Goal: Book appointment/travel/reservation

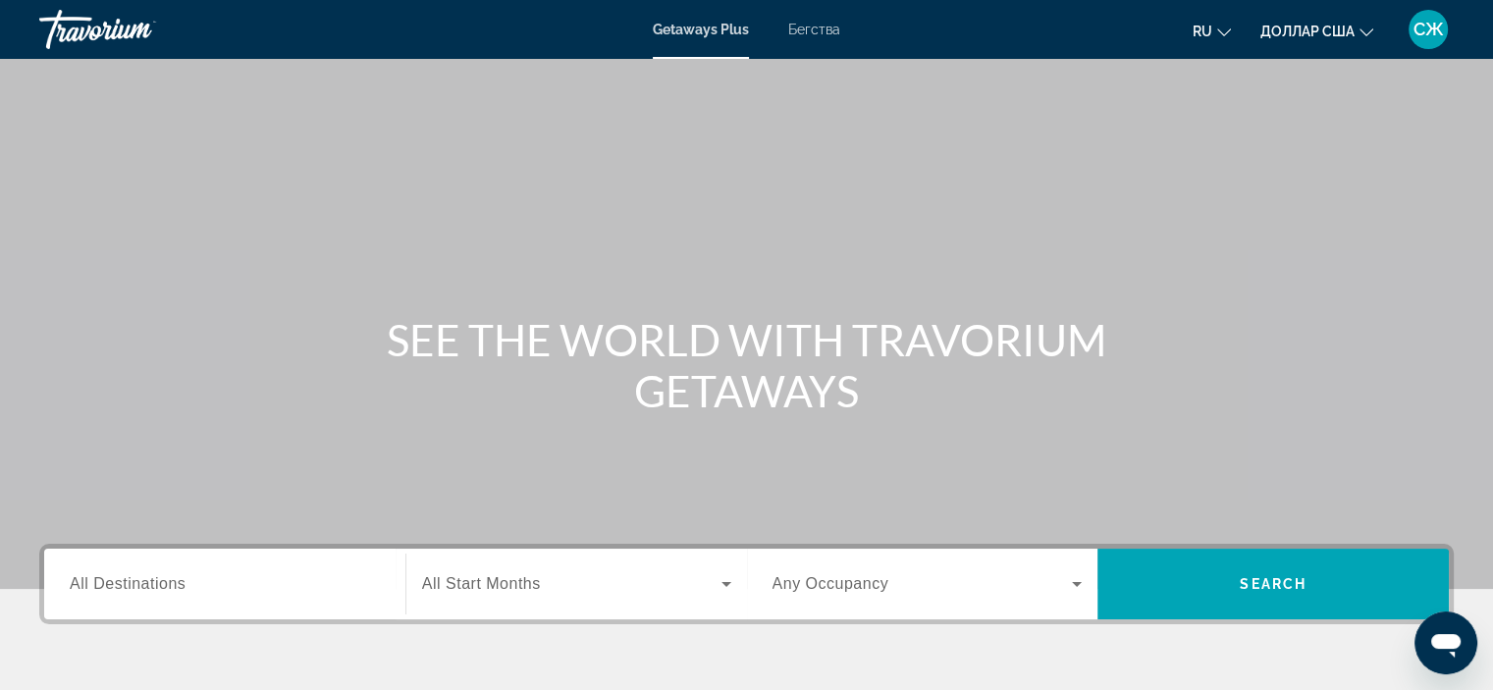
click at [161, 580] on span "All Destinations" at bounding box center [128, 583] width 116 height 17
click at [161, 580] on input "Destination All Destinations" at bounding box center [225, 585] width 310 height 24
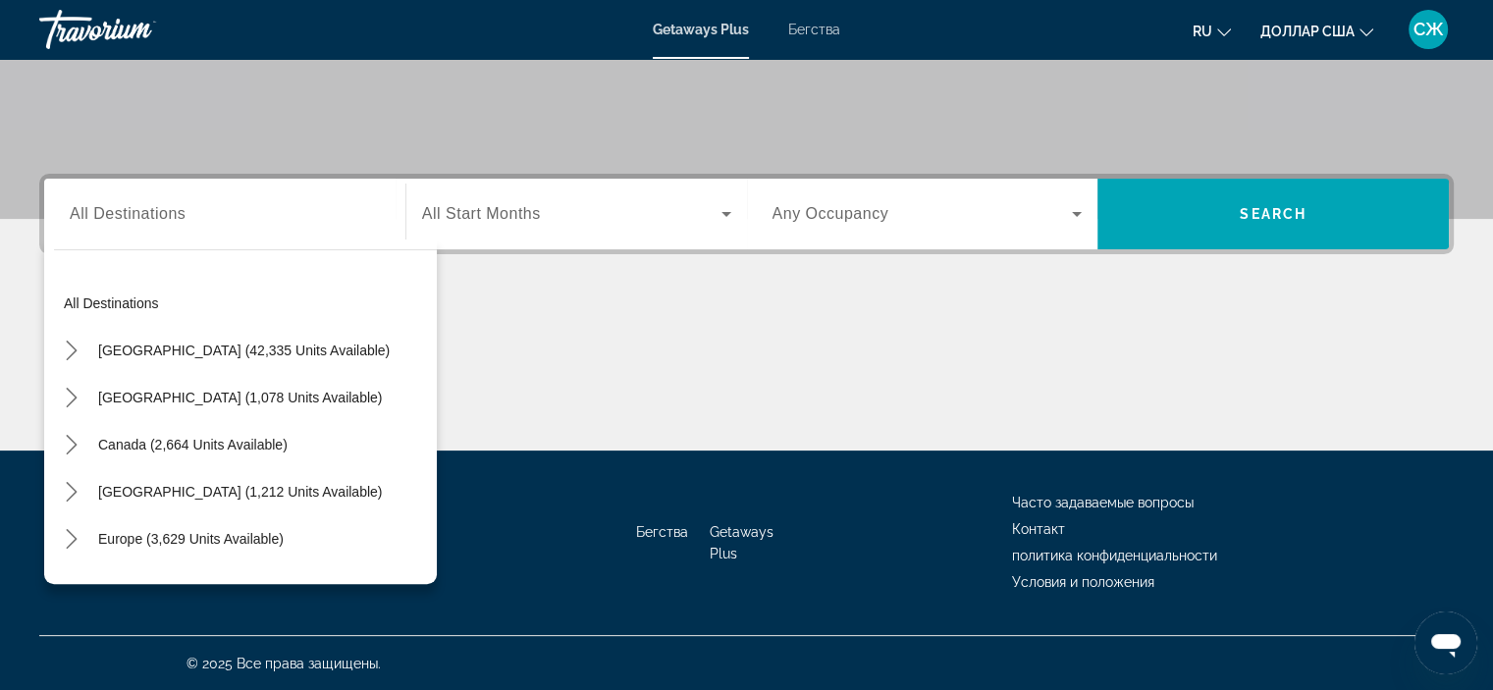
scroll to position [318, 0]
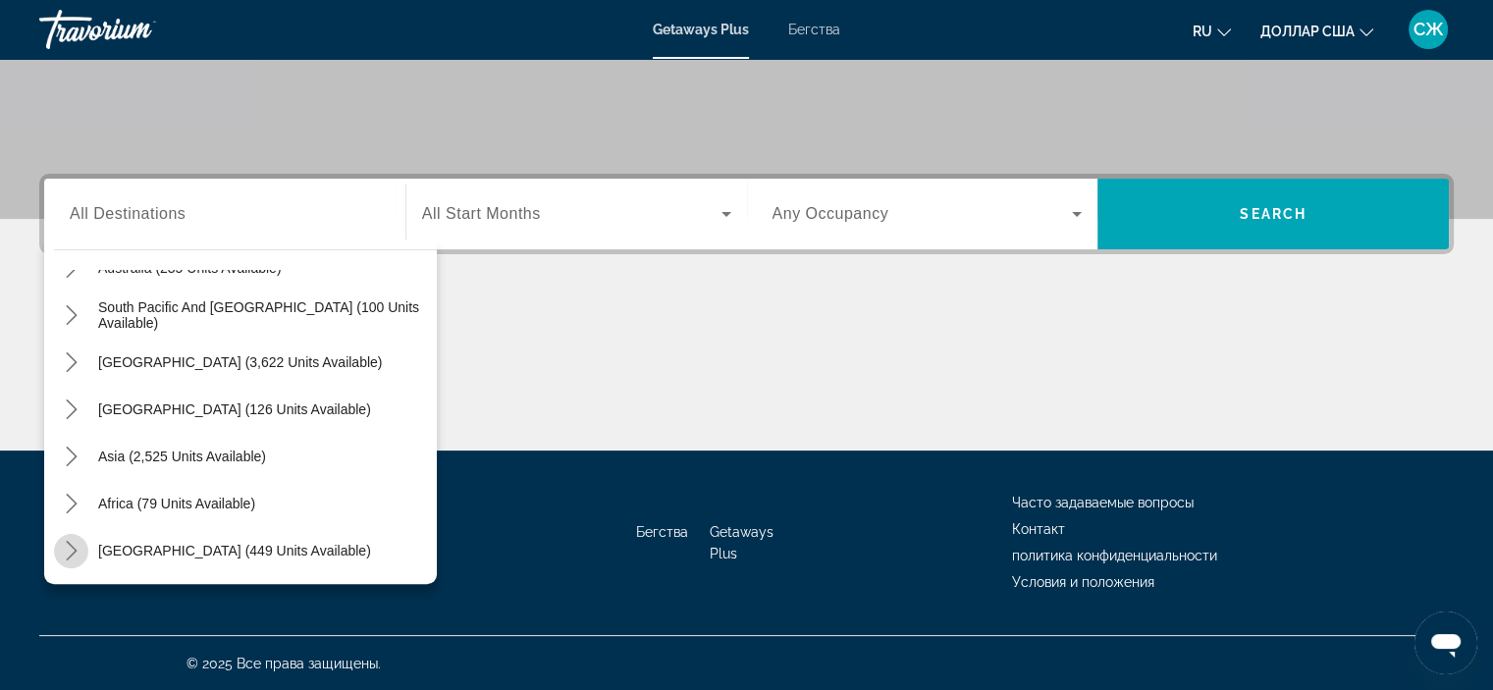
click at [68, 551] on icon "Toggle Middle East (449 units available) submenu" at bounding box center [72, 551] width 20 height 20
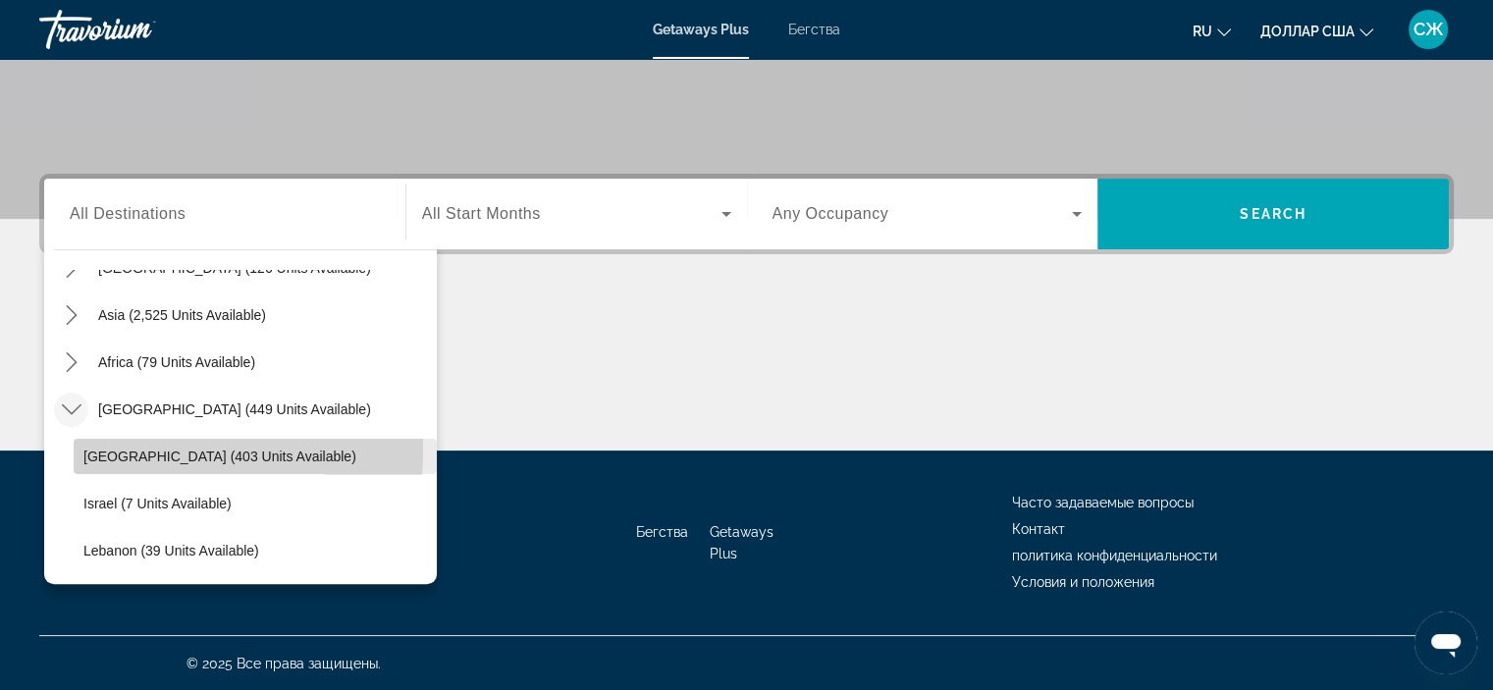
click at [124, 448] on span "[GEOGRAPHIC_DATA] (403 units available)" at bounding box center [219, 456] width 273 height 16
type input "**********"
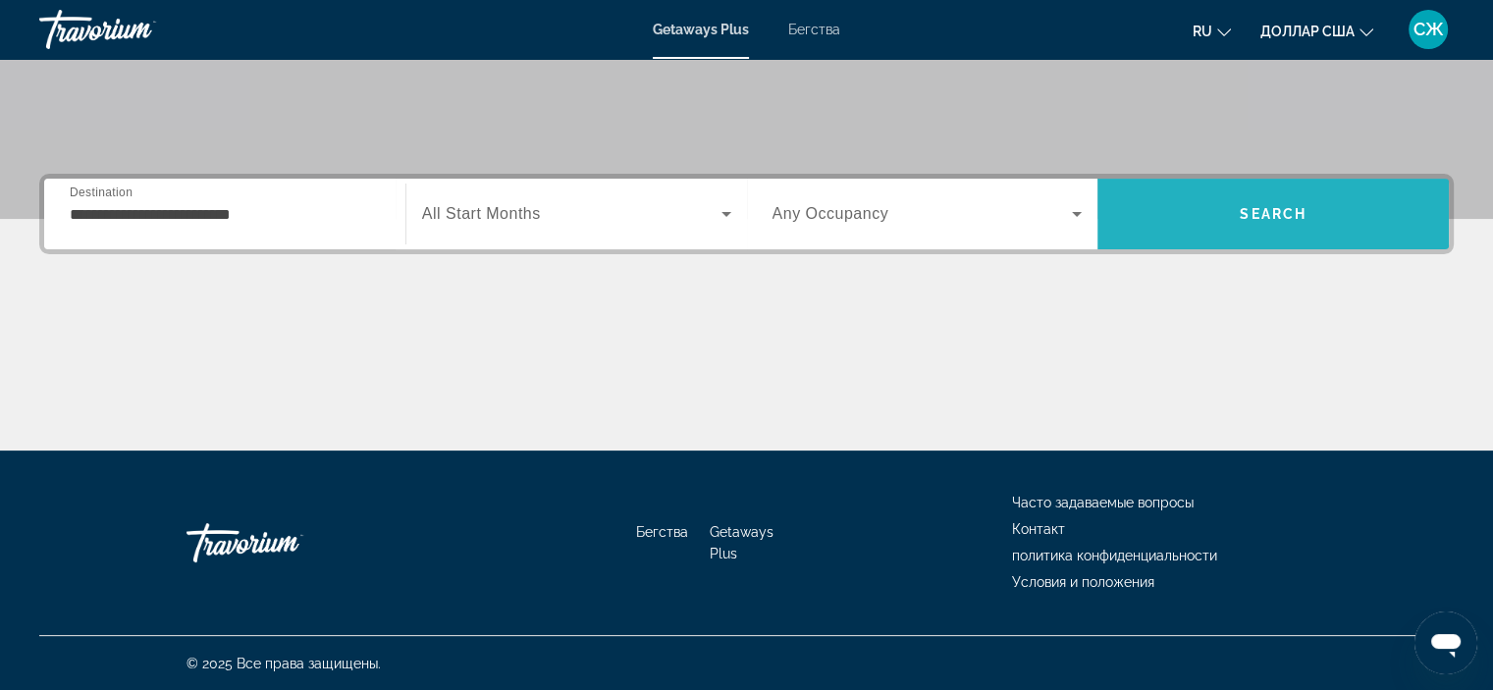
click at [1287, 219] on span "Search" at bounding box center [1272, 214] width 67 height 16
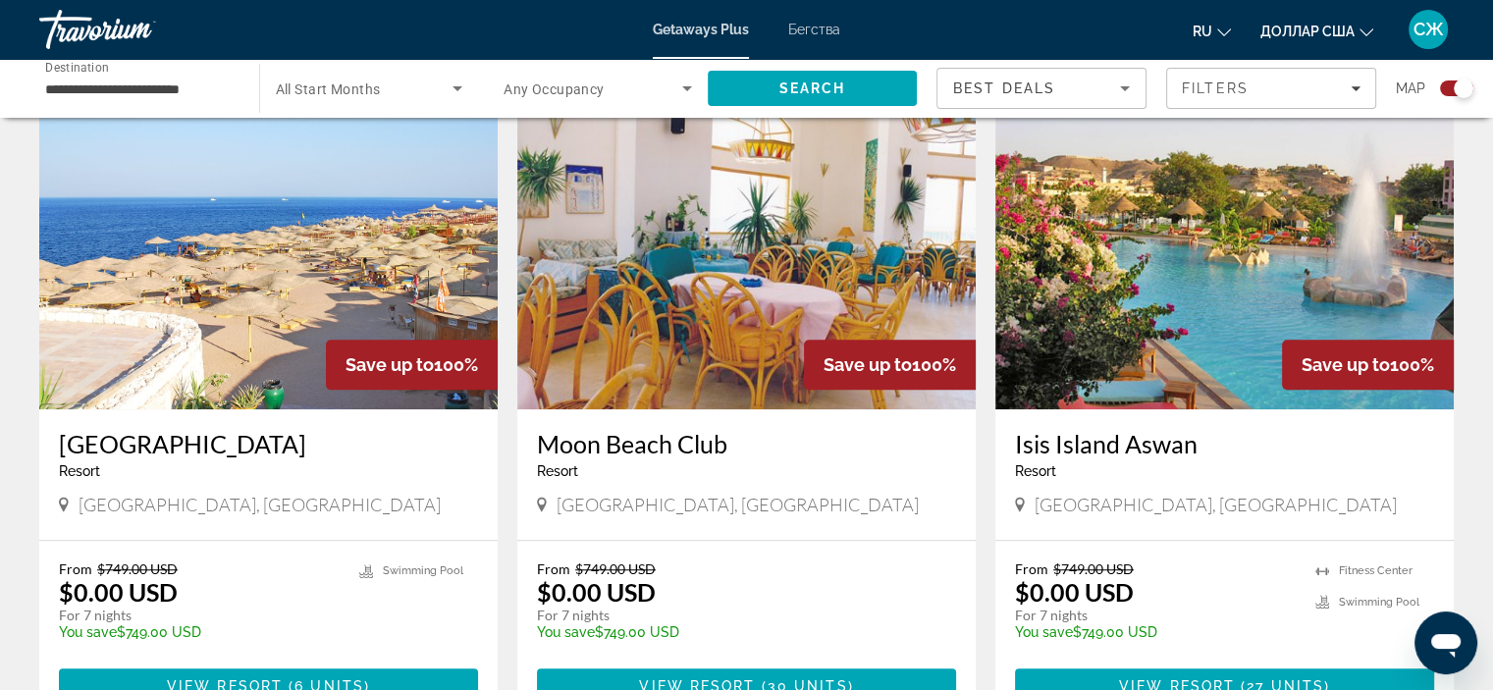
scroll to position [1358, 0]
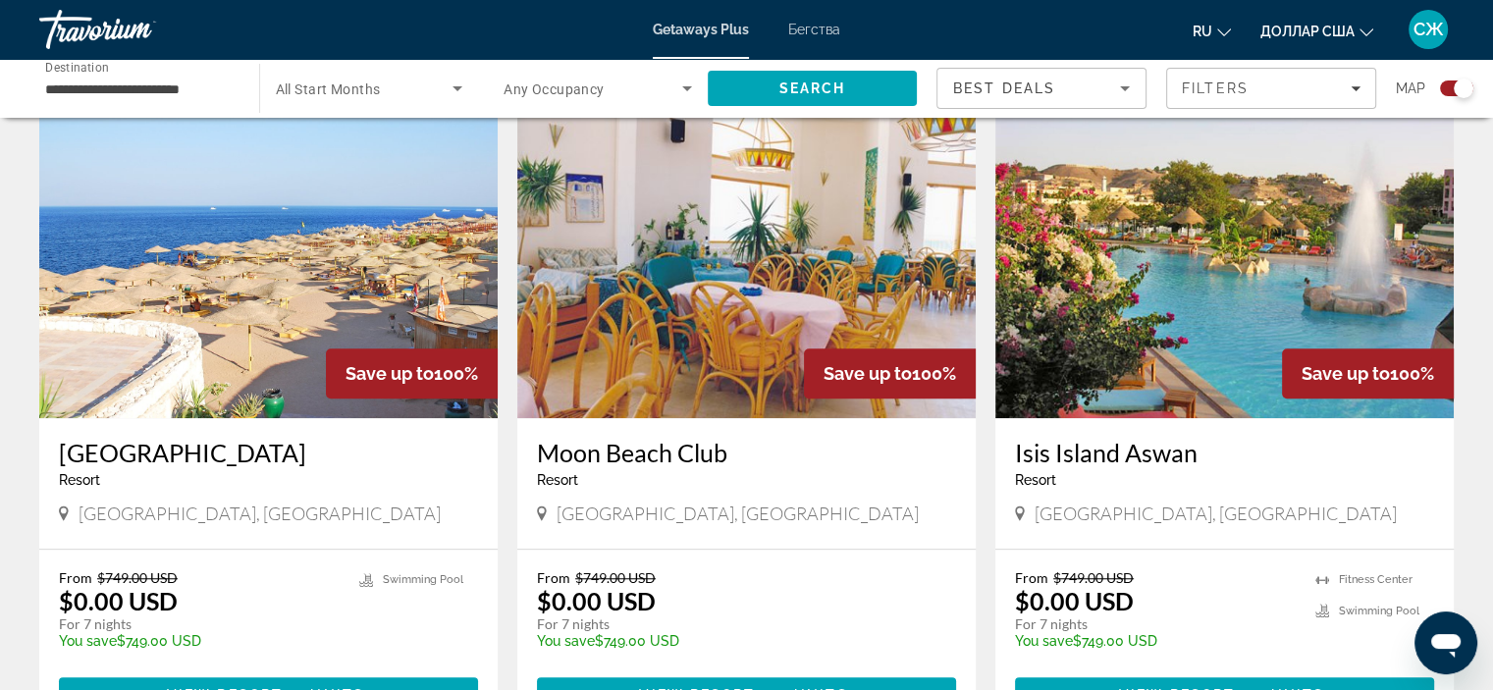
click at [1298, 279] on img "Основное содержание" at bounding box center [1224, 261] width 458 height 314
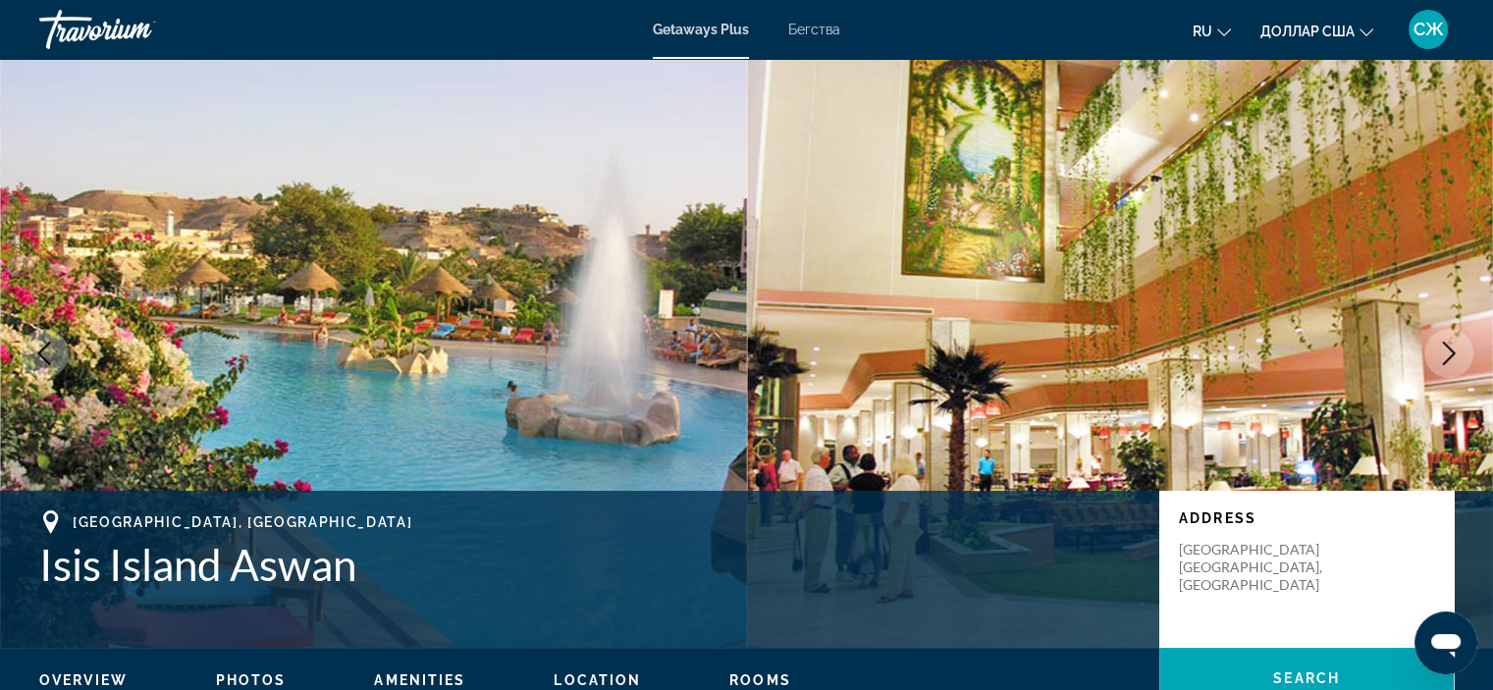
click at [1444, 348] on icon "Next image" at bounding box center [1449, 353] width 24 height 24
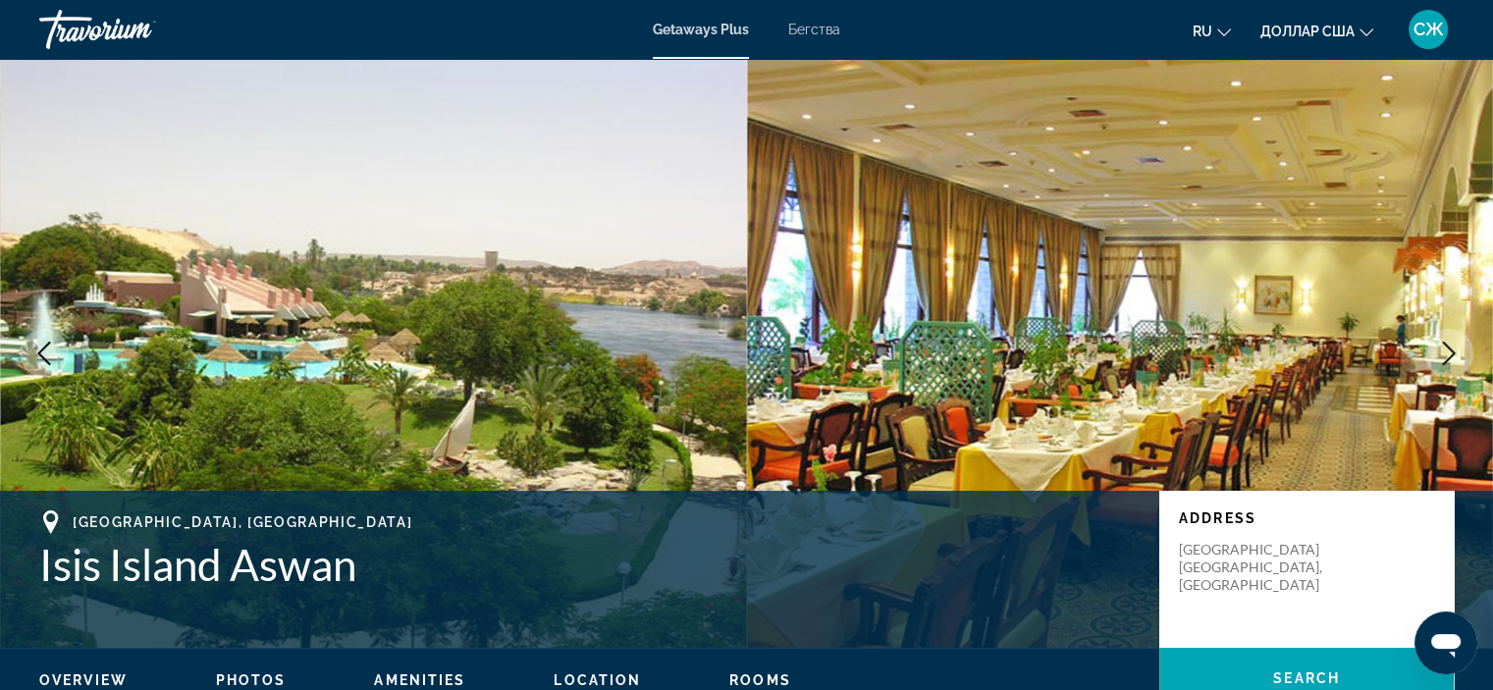
click at [1444, 348] on icon "Next image" at bounding box center [1449, 353] width 24 height 24
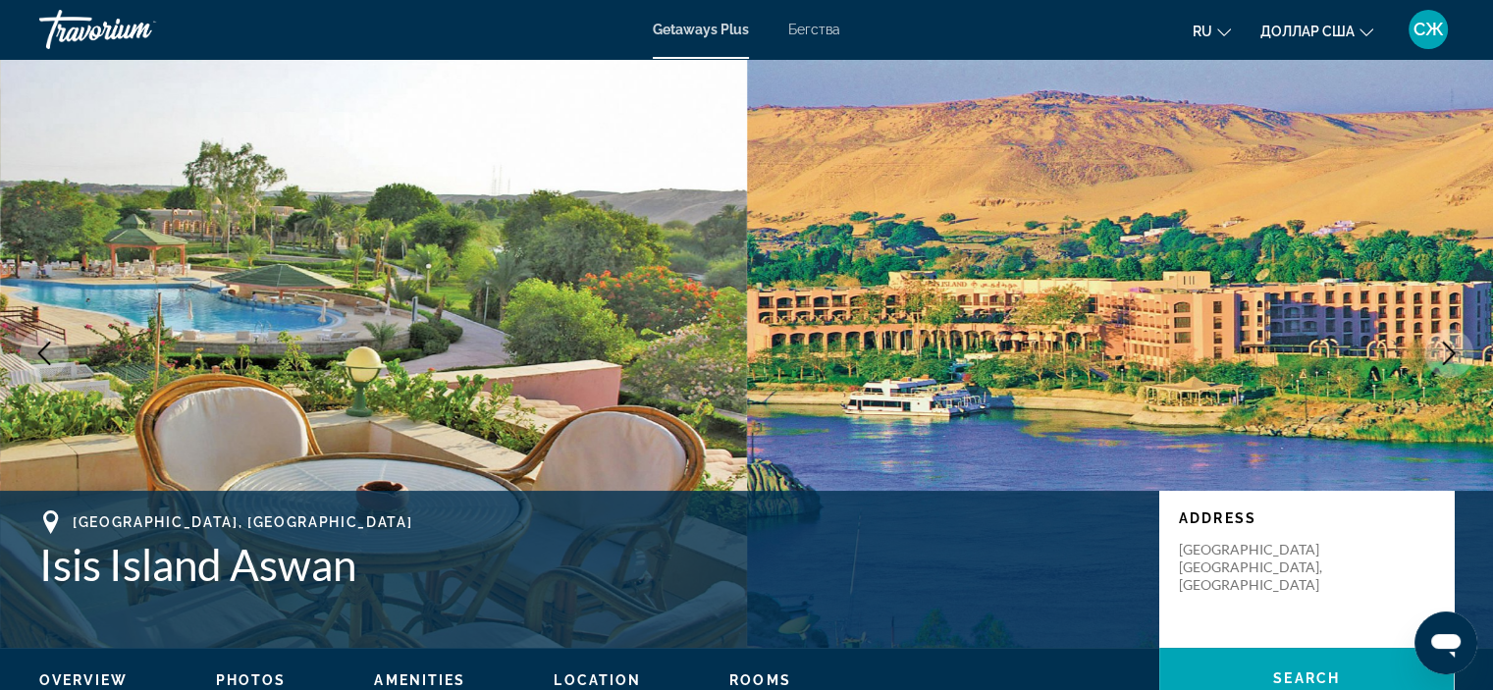
click at [1444, 348] on icon "Next image" at bounding box center [1449, 353] width 24 height 24
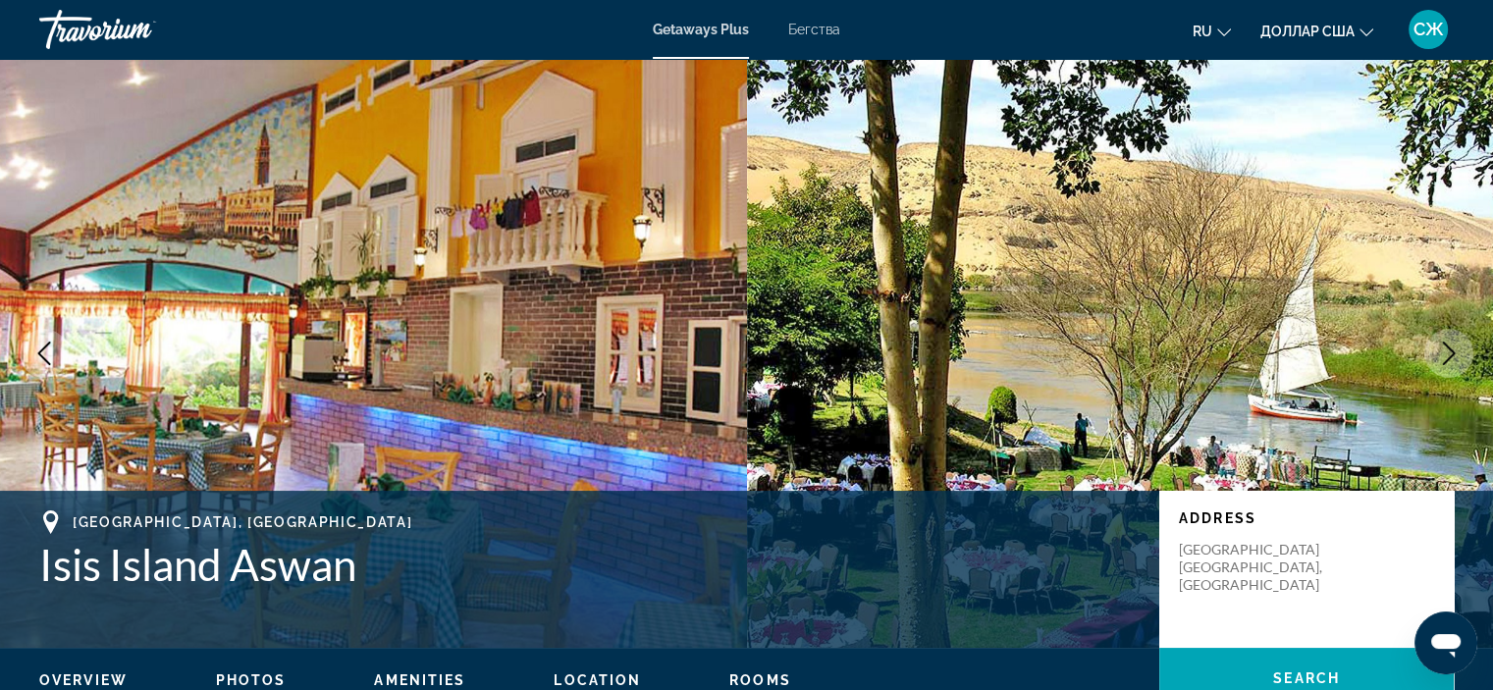
click at [1444, 348] on icon "Next image" at bounding box center [1449, 353] width 24 height 24
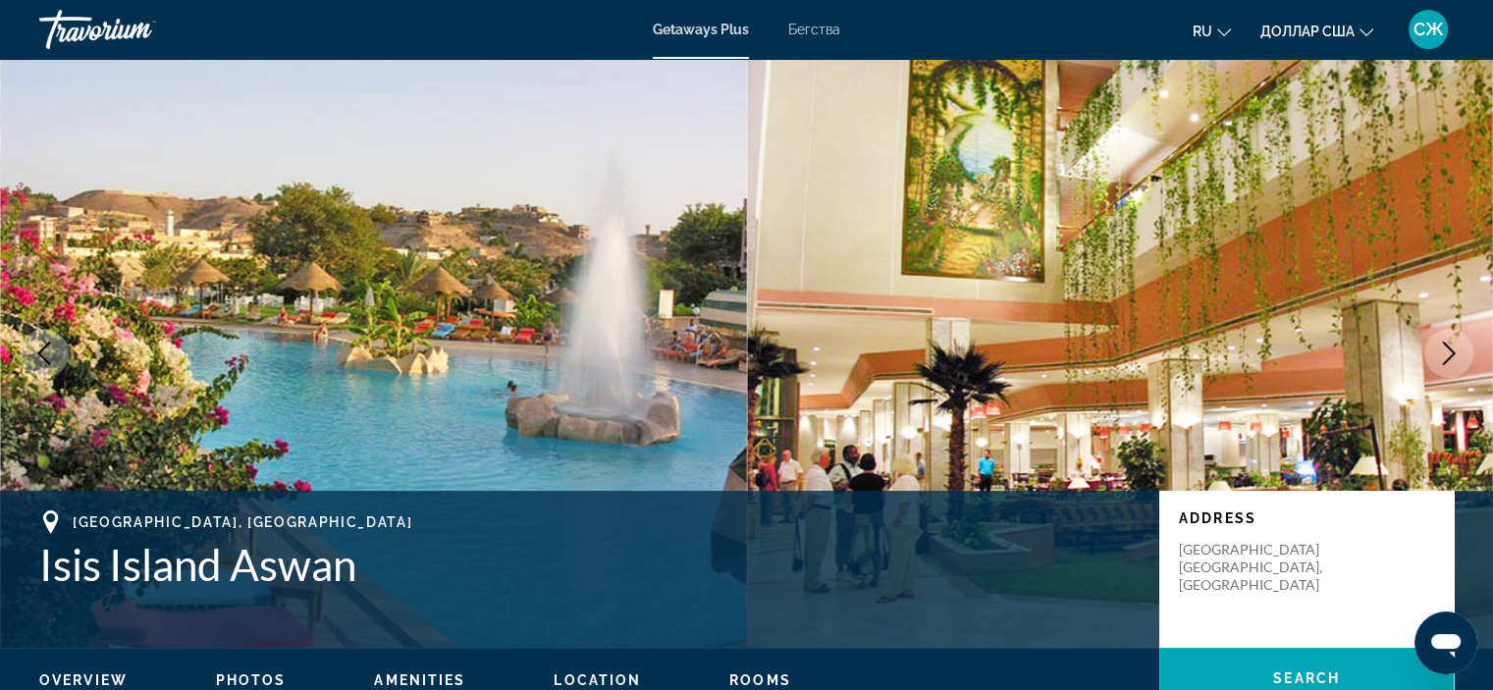
click at [1444, 348] on icon "Next image" at bounding box center [1449, 353] width 24 height 24
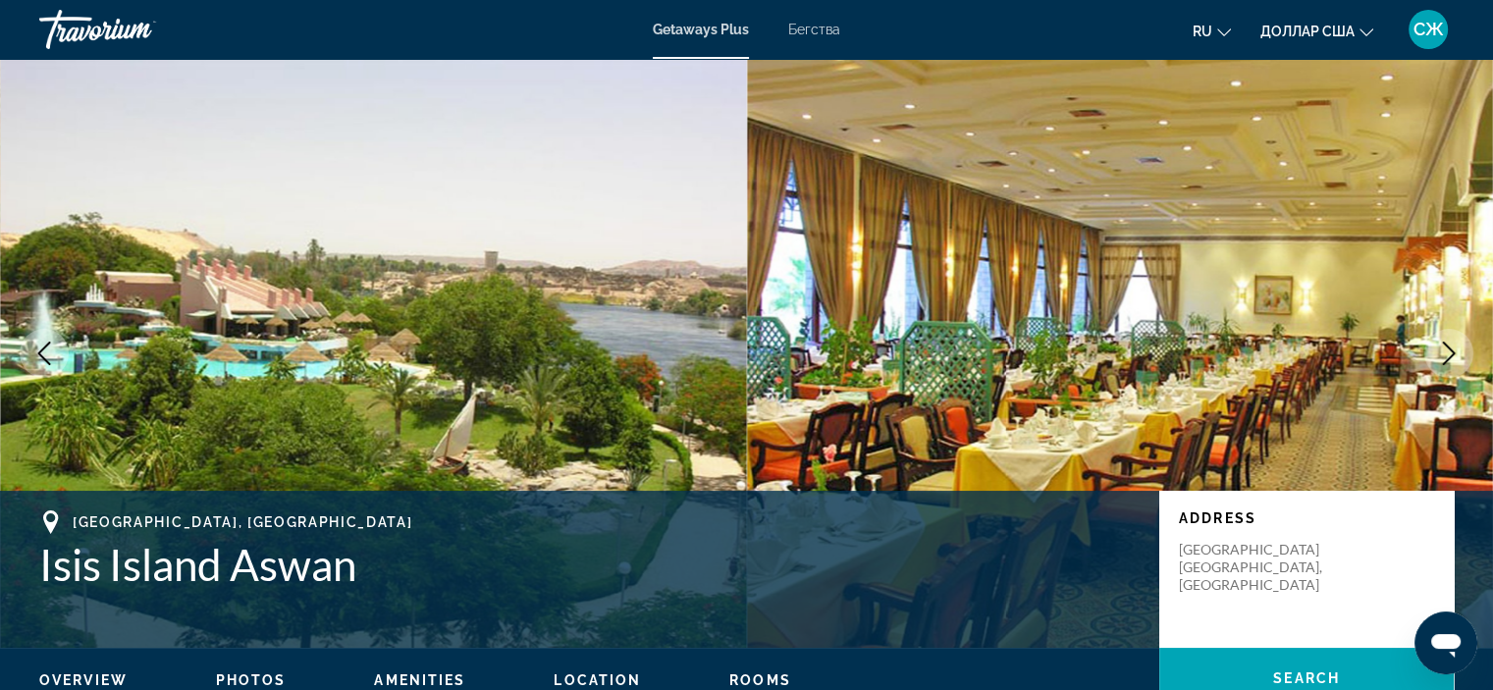
click at [1444, 348] on icon "Next image" at bounding box center [1449, 353] width 24 height 24
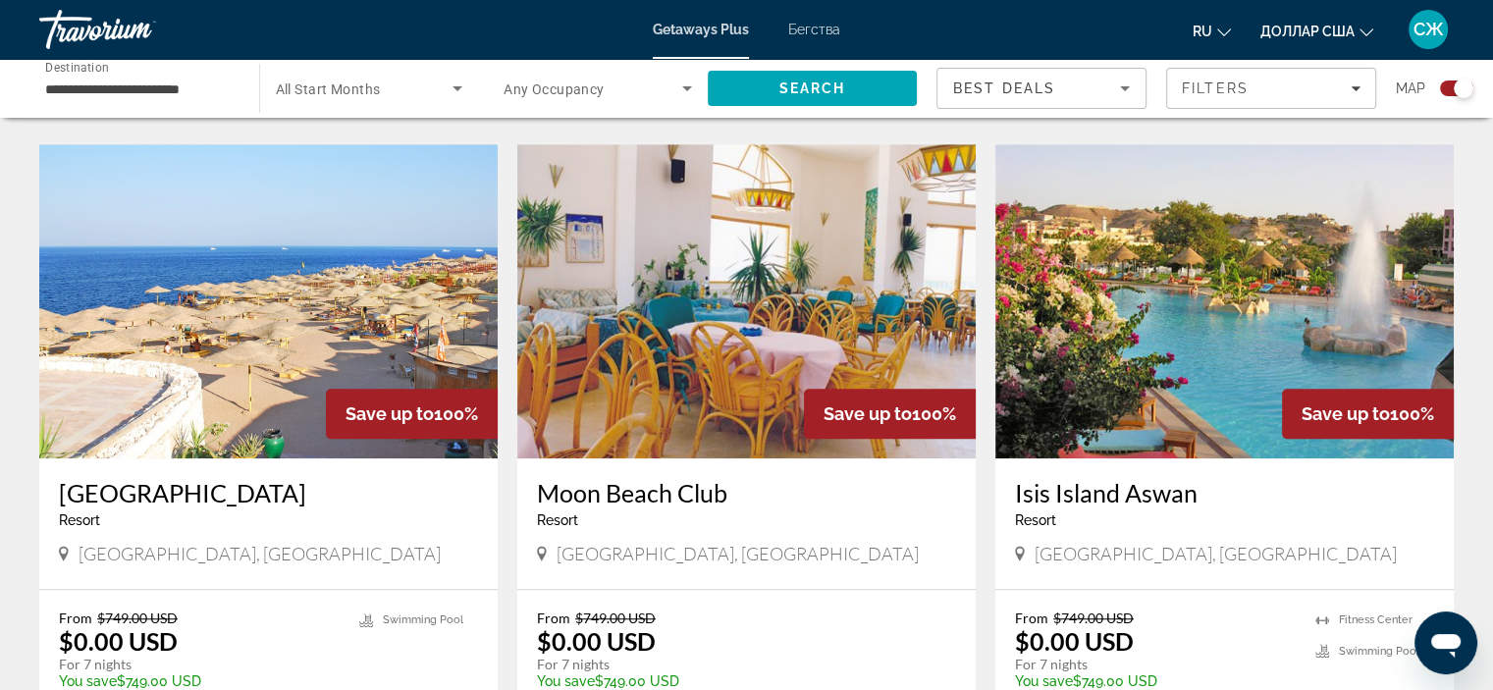
scroll to position [1308, 0]
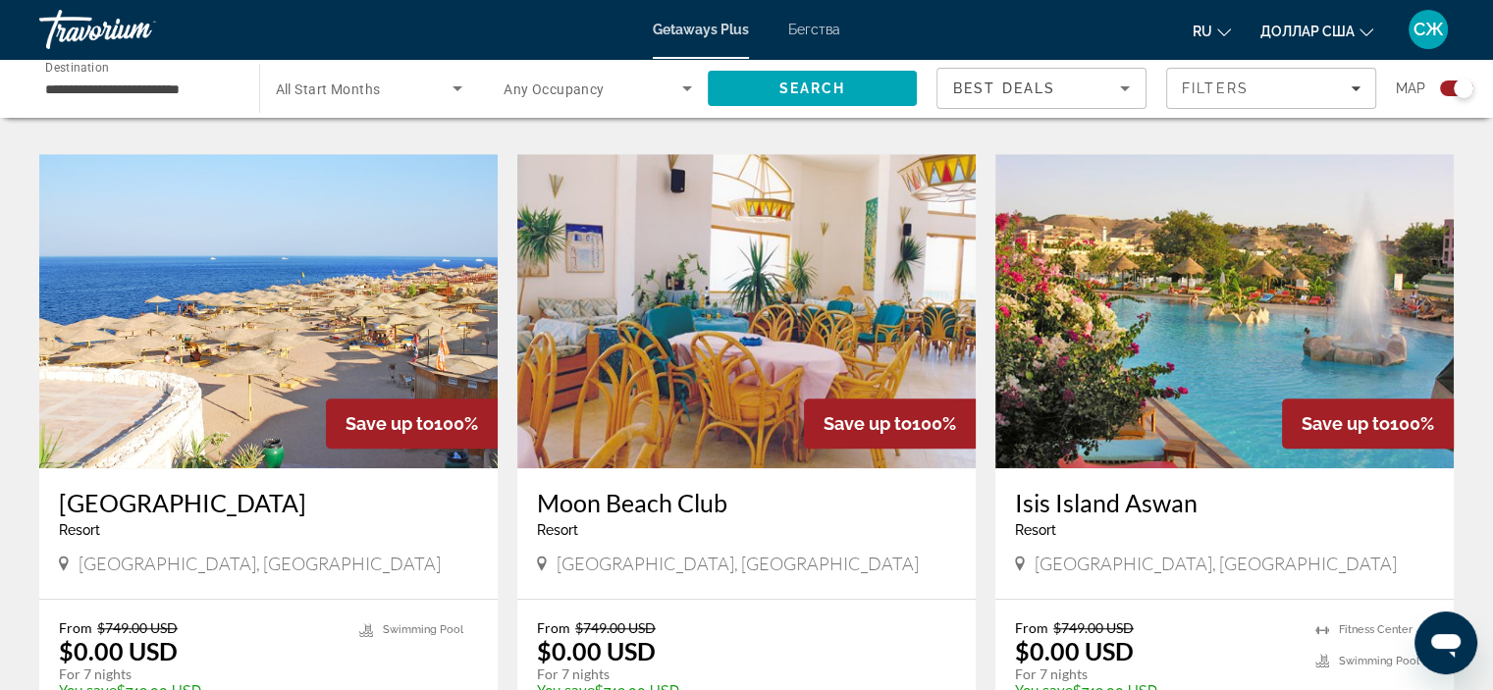
drag, startPoint x: 1006, startPoint y: 498, endPoint x: 1213, endPoint y: 502, distance: 207.1
click at [1213, 502] on div "[GEOGRAPHIC_DATA] - This is an adults only resort [GEOGRAPHIC_DATA], [GEOGRAPHI…" at bounding box center [1224, 533] width 458 height 131
click at [1157, 502] on h3 "Isis Island Aswan" at bounding box center [1224, 502] width 419 height 29
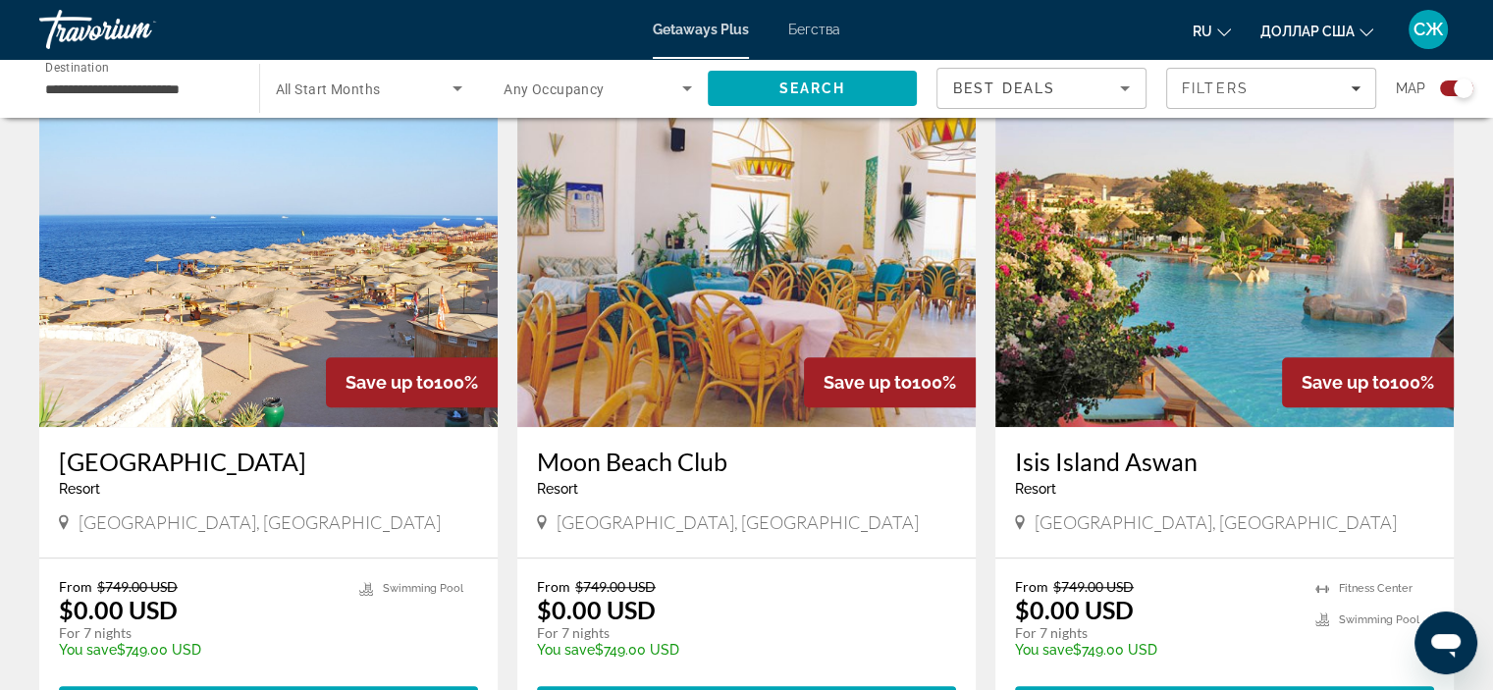
scroll to position [1389, 0]
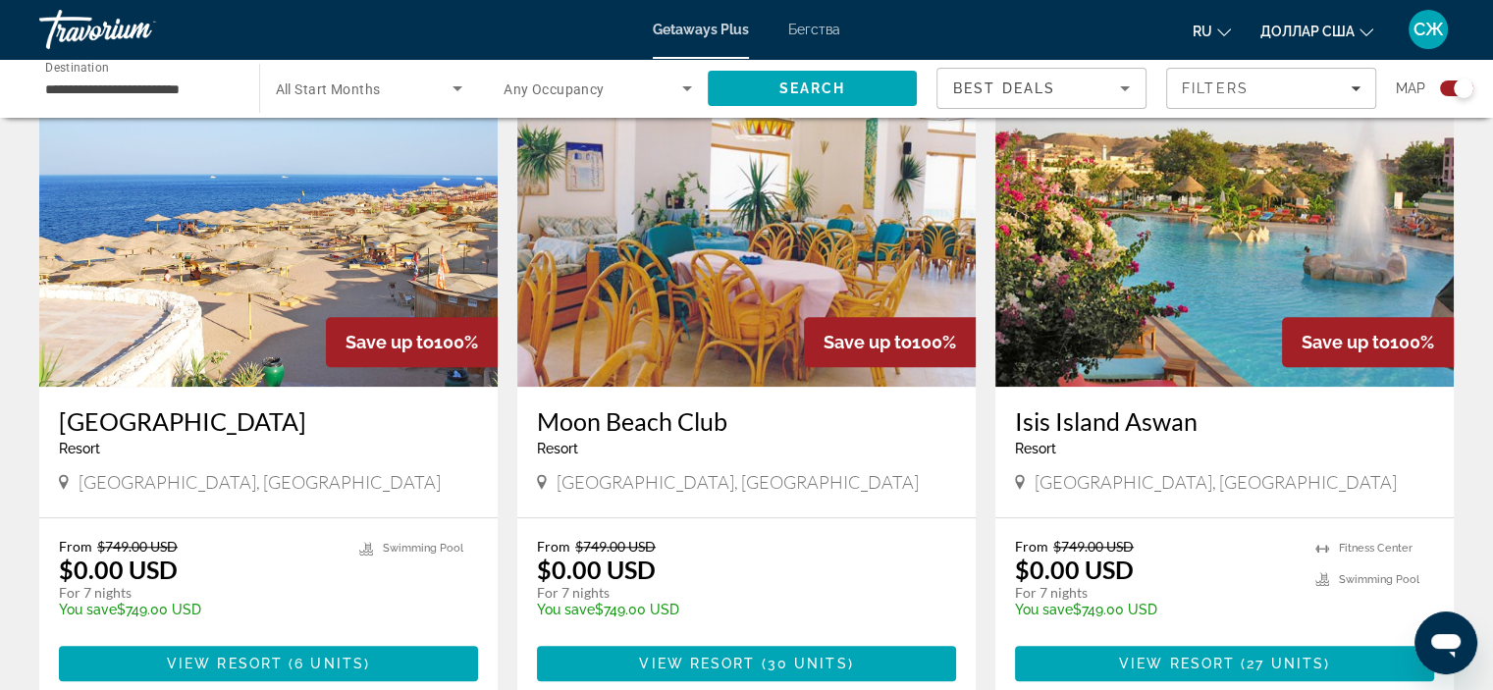
click at [1126, 313] on img "Основное содержание" at bounding box center [1224, 230] width 458 height 314
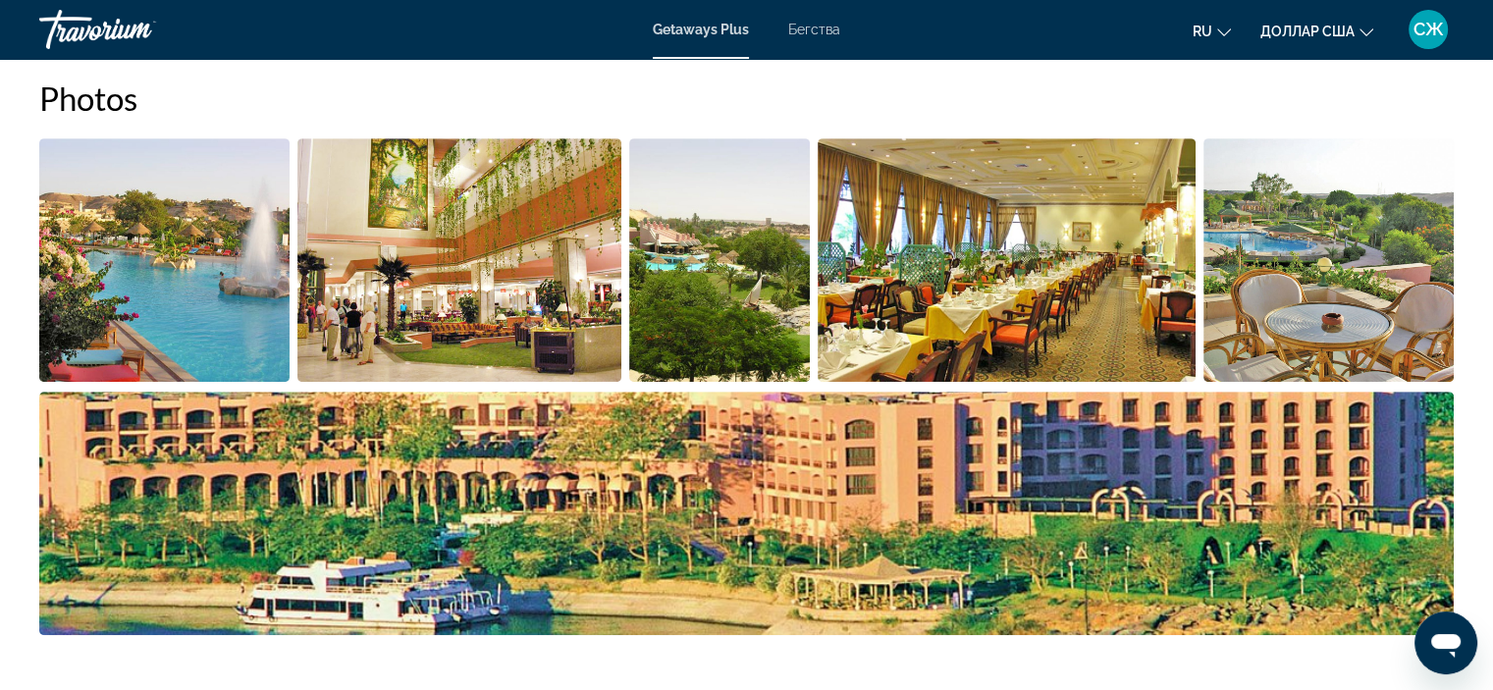
scroll to position [958, 0]
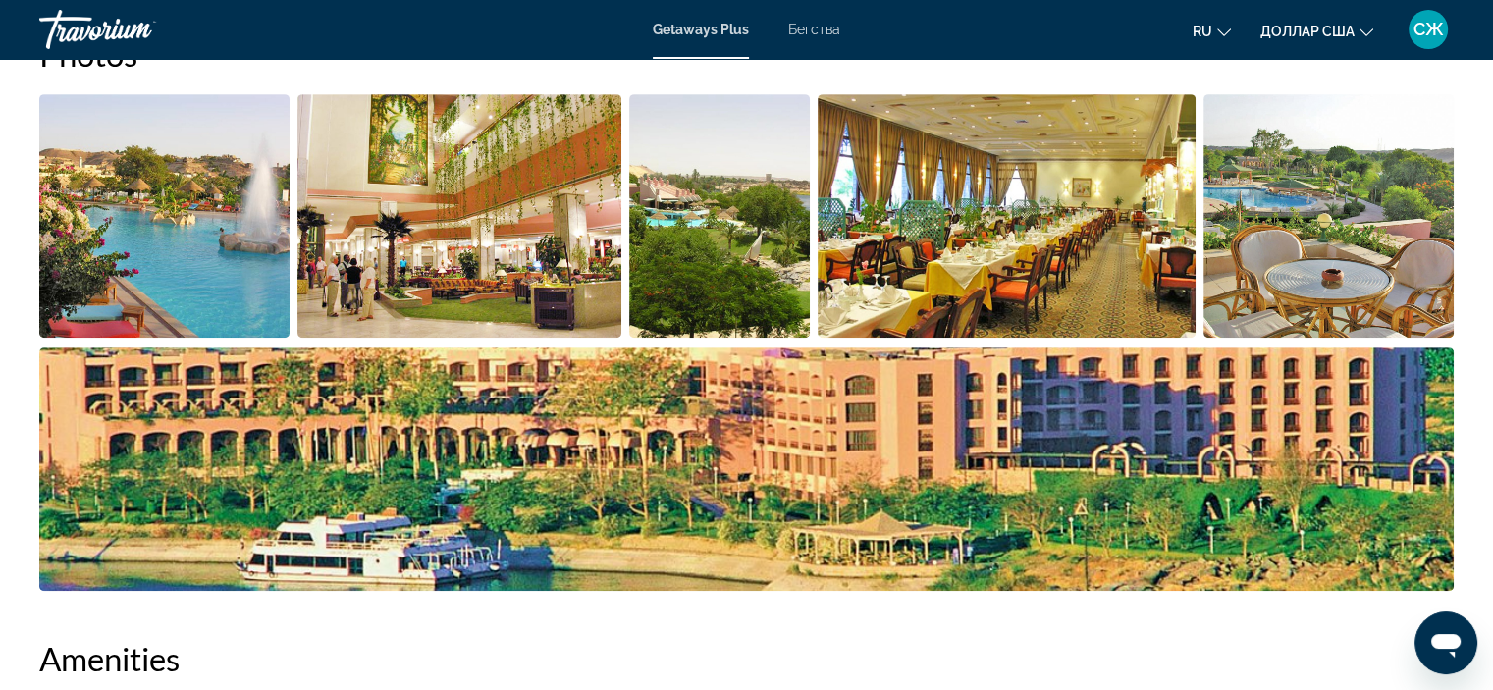
click at [479, 237] on img "Open full-screen image slider" at bounding box center [459, 215] width 324 height 243
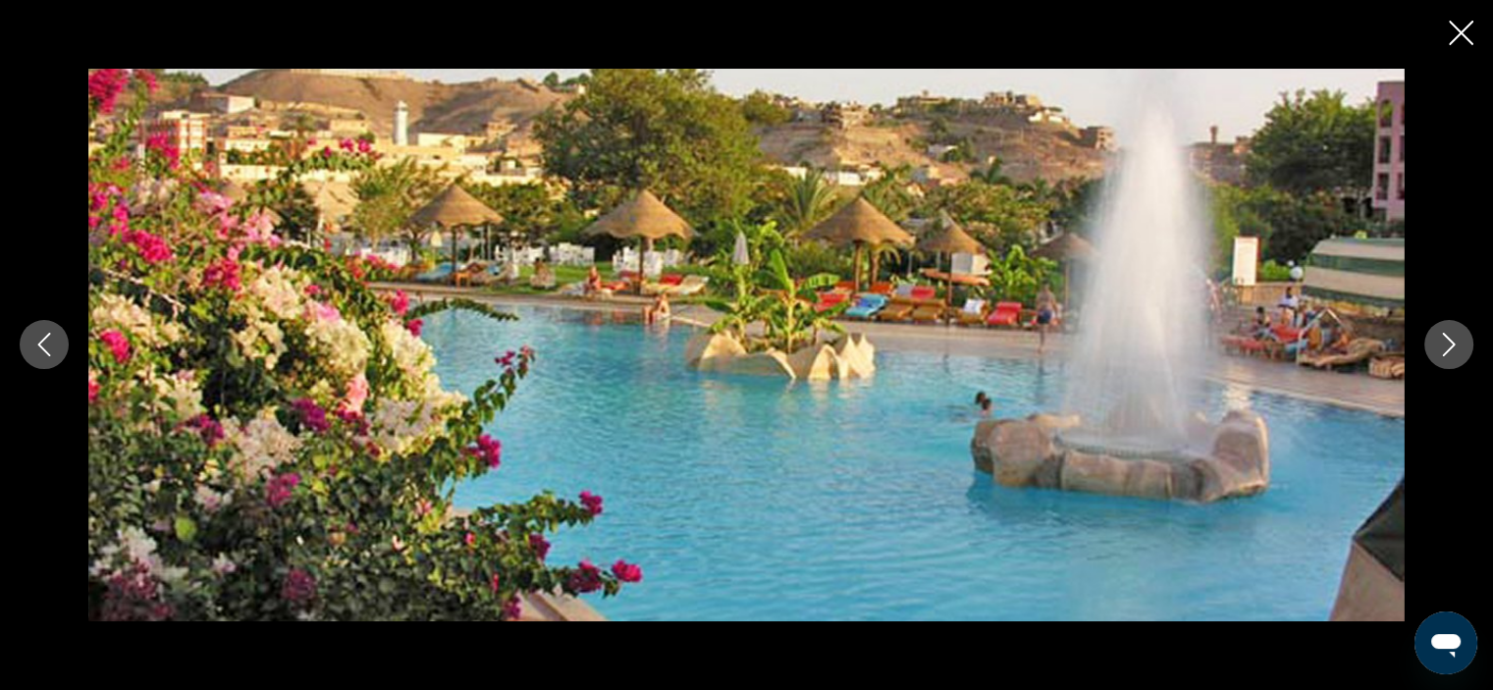
click at [1452, 346] on icon "Next image" at bounding box center [1448, 346] width 13 height 24
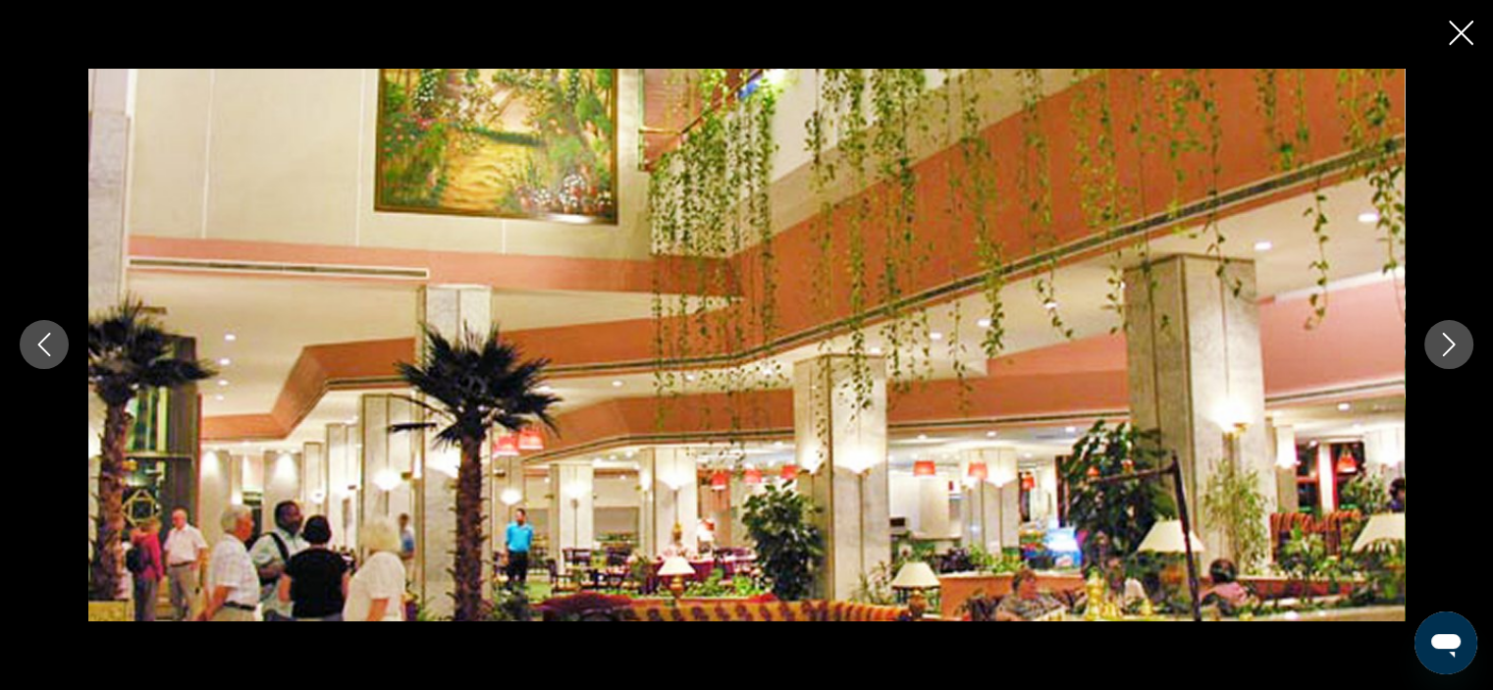
click at [1469, 37] on icon "Close slideshow" at bounding box center [1460, 33] width 25 height 25
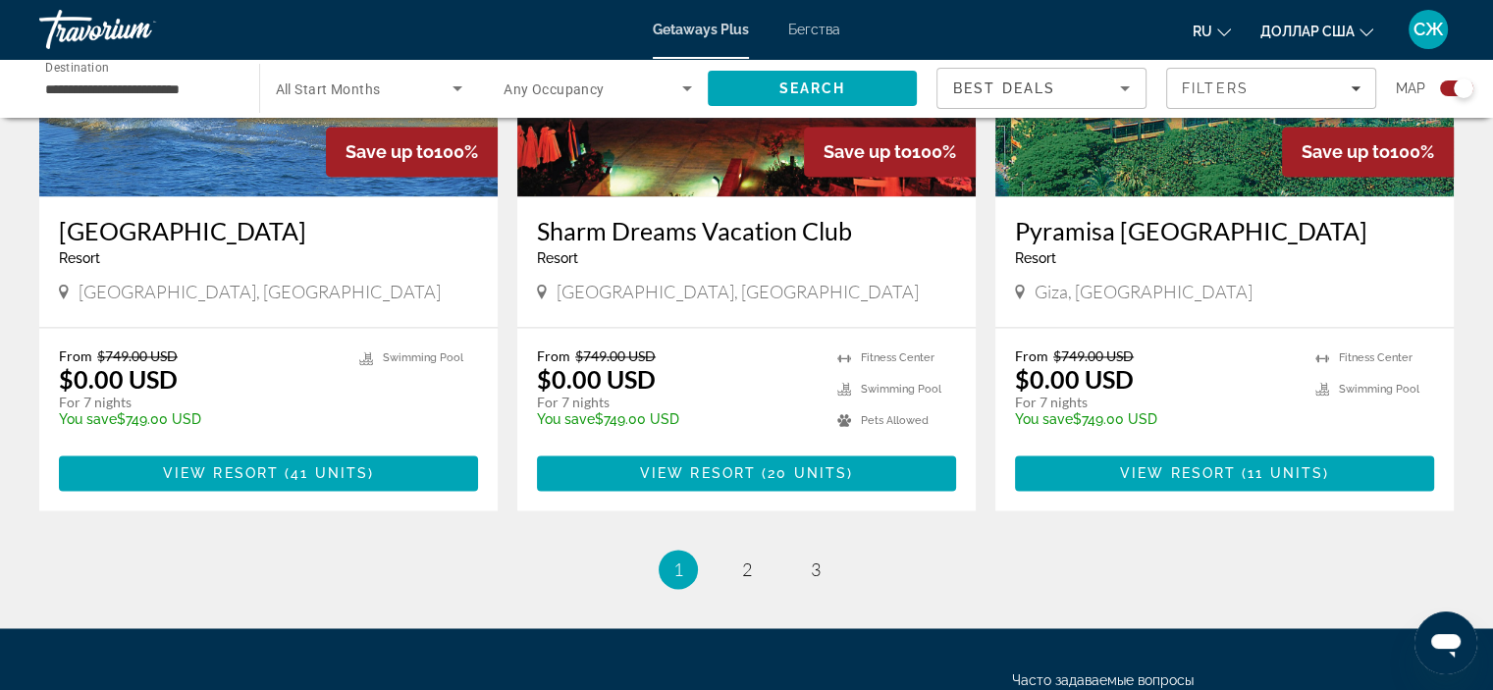
scroll to position [2948, 0]
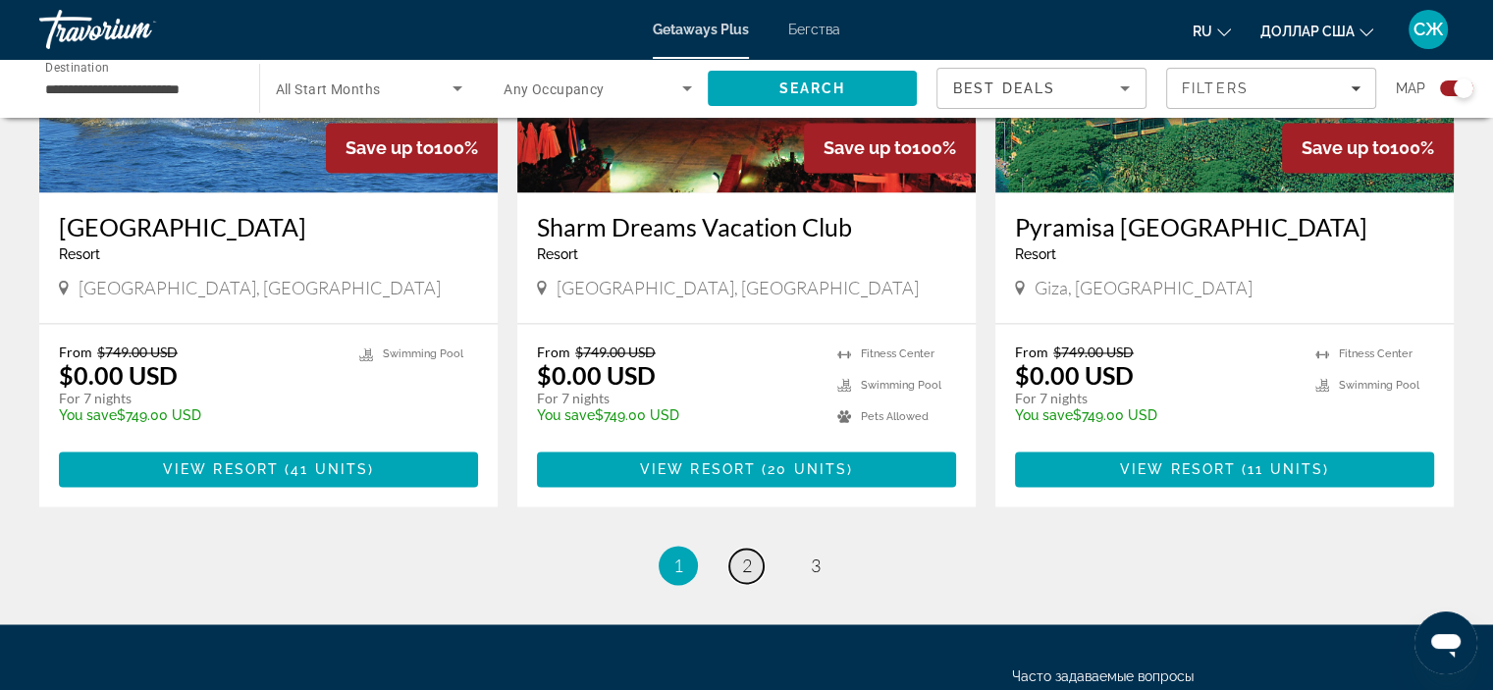
click at [755, 549] on link "page 2" at bounding box center [746, 566] width 34 height 34
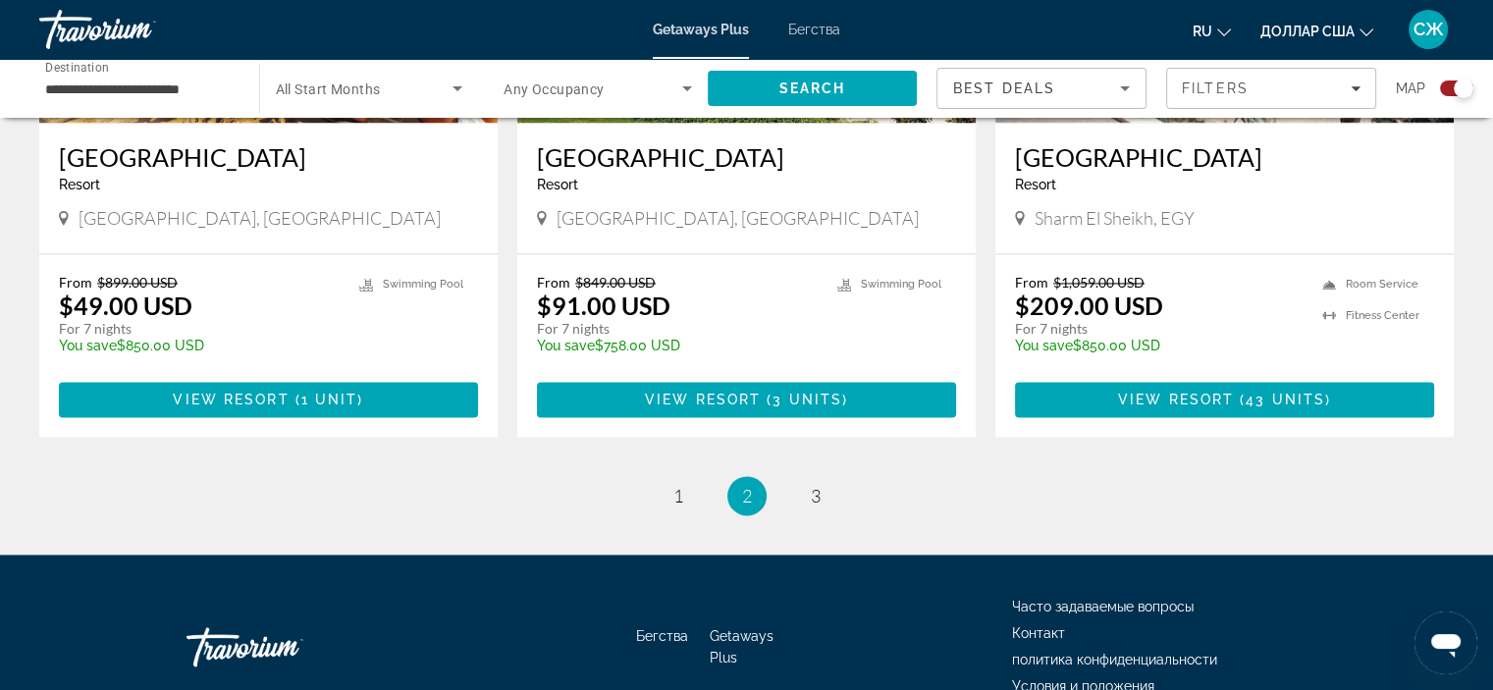
scroll to position [3021, 0]
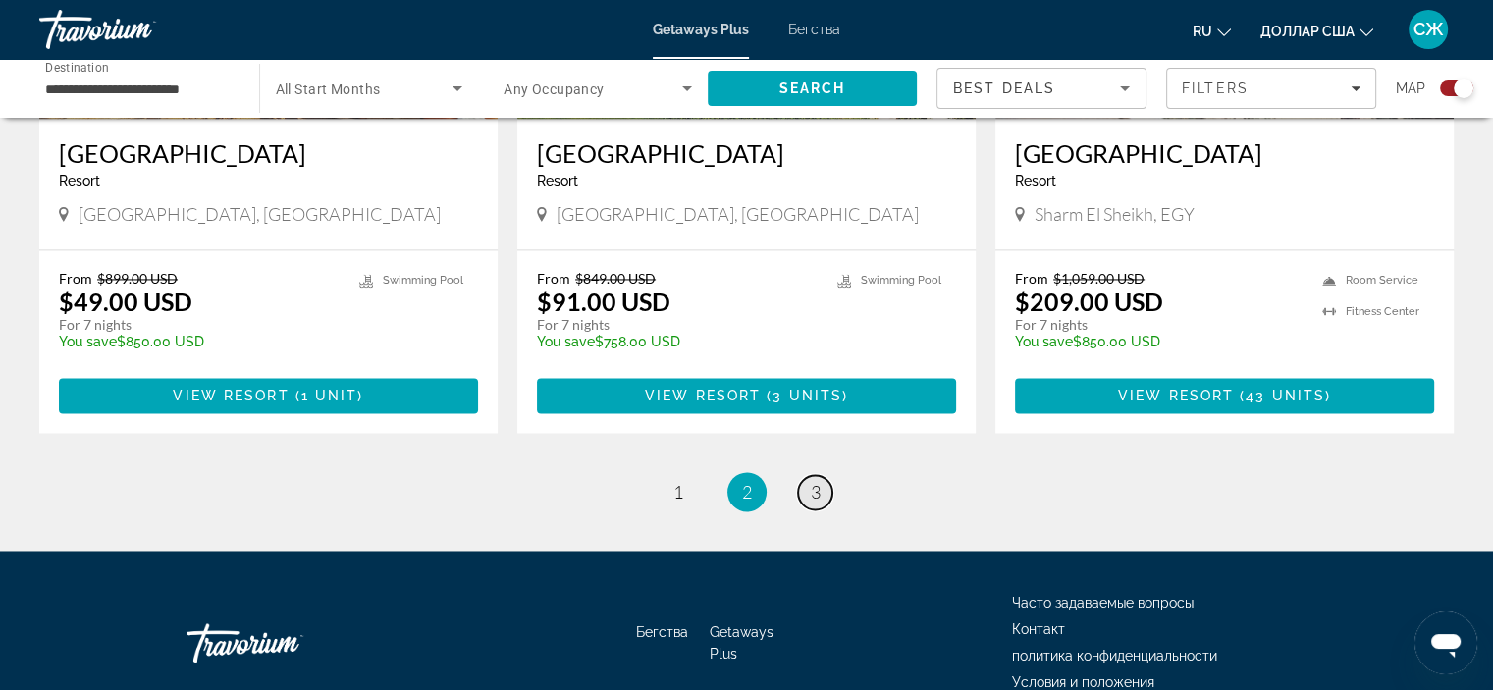
click at [800, 475] on link "page 3" at bounding box center [815, 492] width 34 height 34
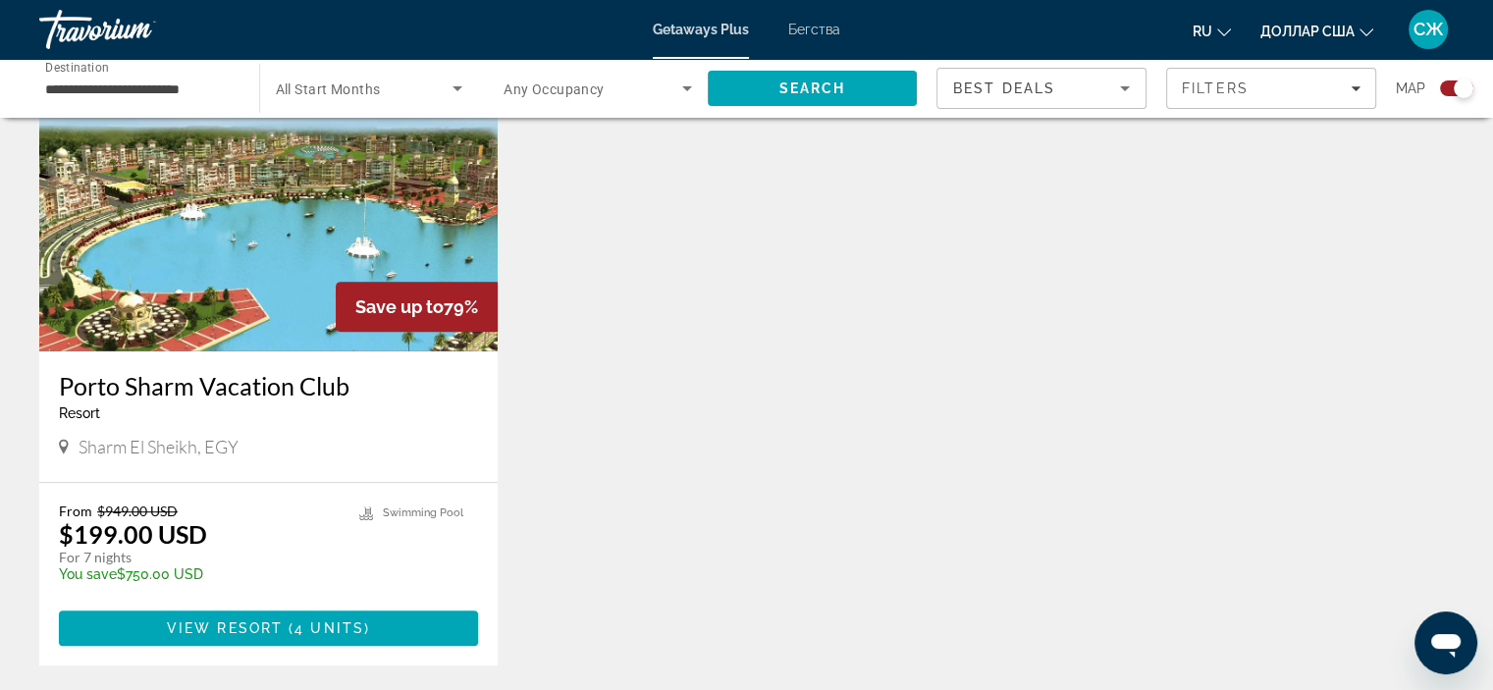
scroll to position [756, 0]
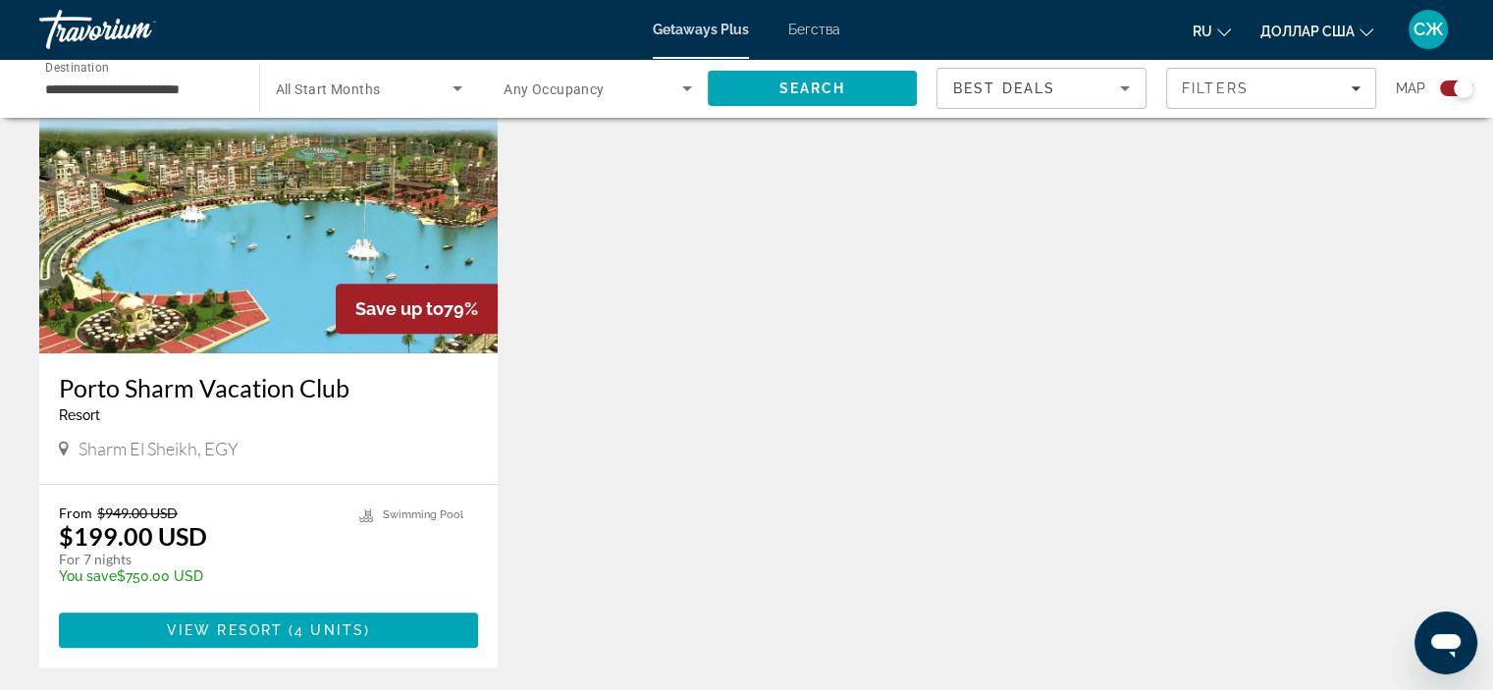
click at [278, 302] on img "Основное содержание" at bounding box center [268, 196] width 458 height 314
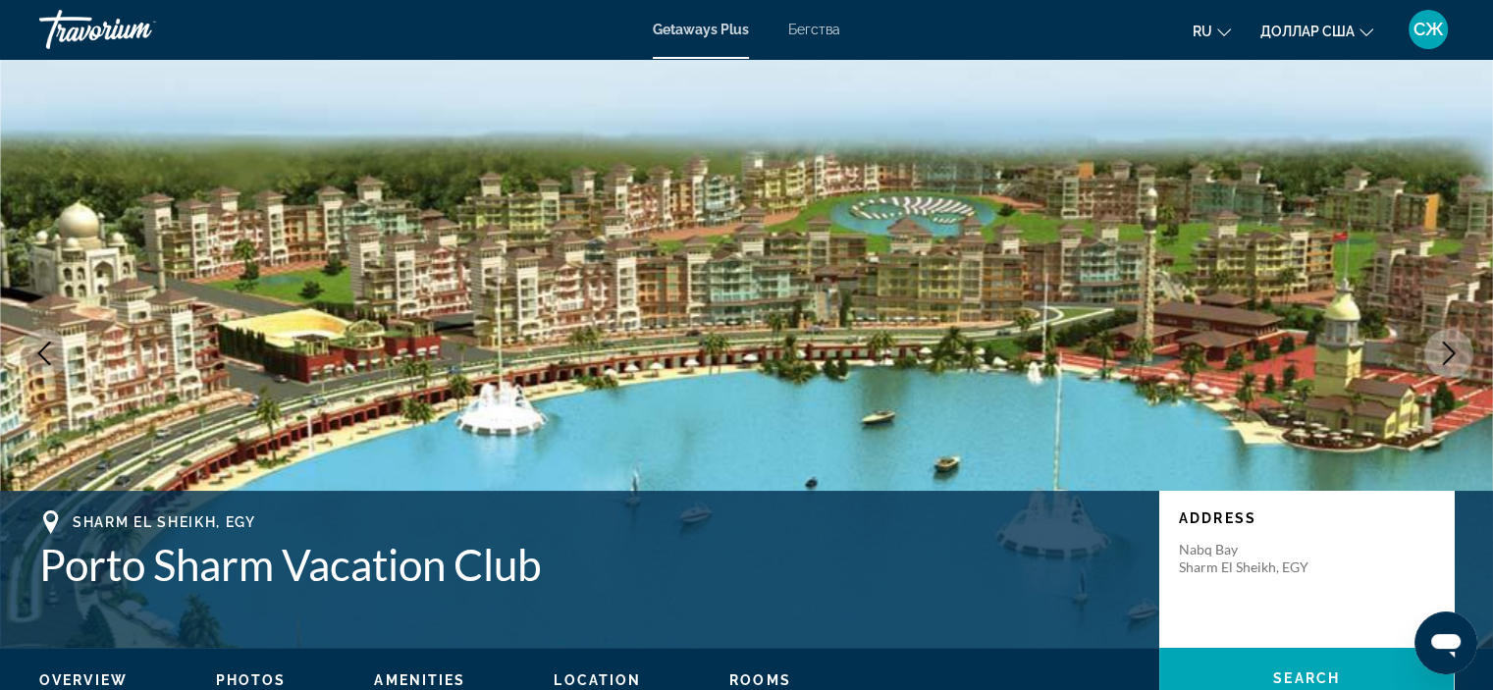
click at [1444, 347] on icon "Next image" at bounding box center [1449, 353] width 24 height 24
click at [1444, 356] on icon "Next image" at bounding box center [1449, 353] width 24 height 24
click at [890, 385] on img "Основное содержание" at bounding box center [746, 353] width 1493 height 589
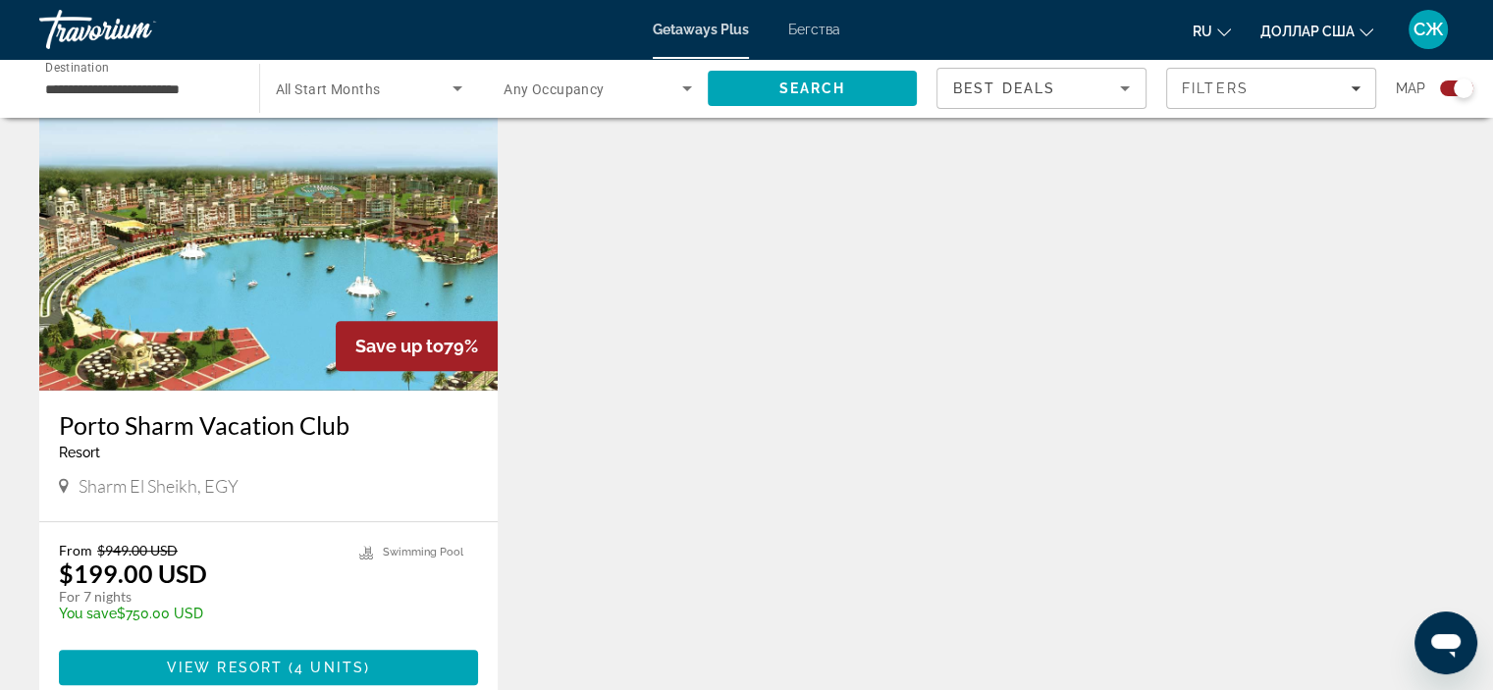
scroll to position [725, 0]
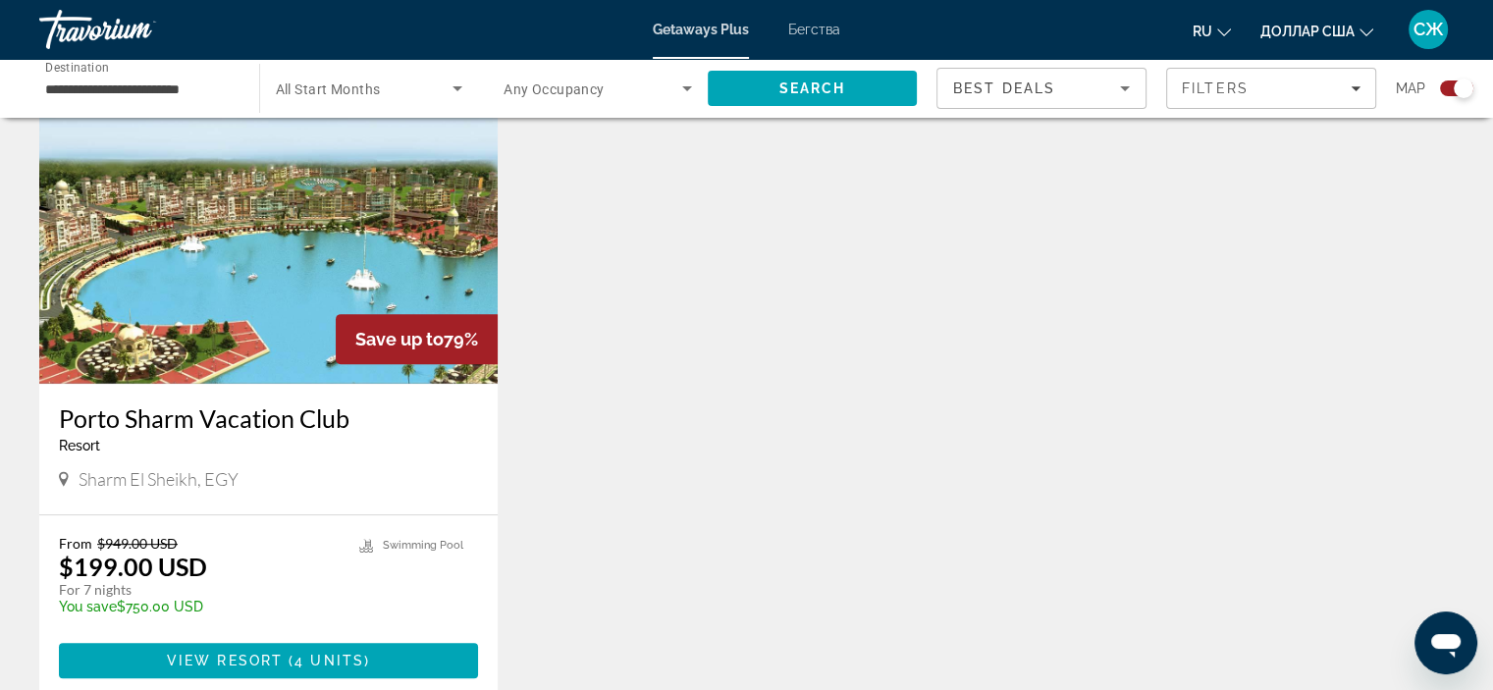
click at [751, 233] on div "Save up to 79% Porto Sharm Vacation Club Resort - This is an adults only resort…" at bounding box center [746, 403] width 1434 height 667
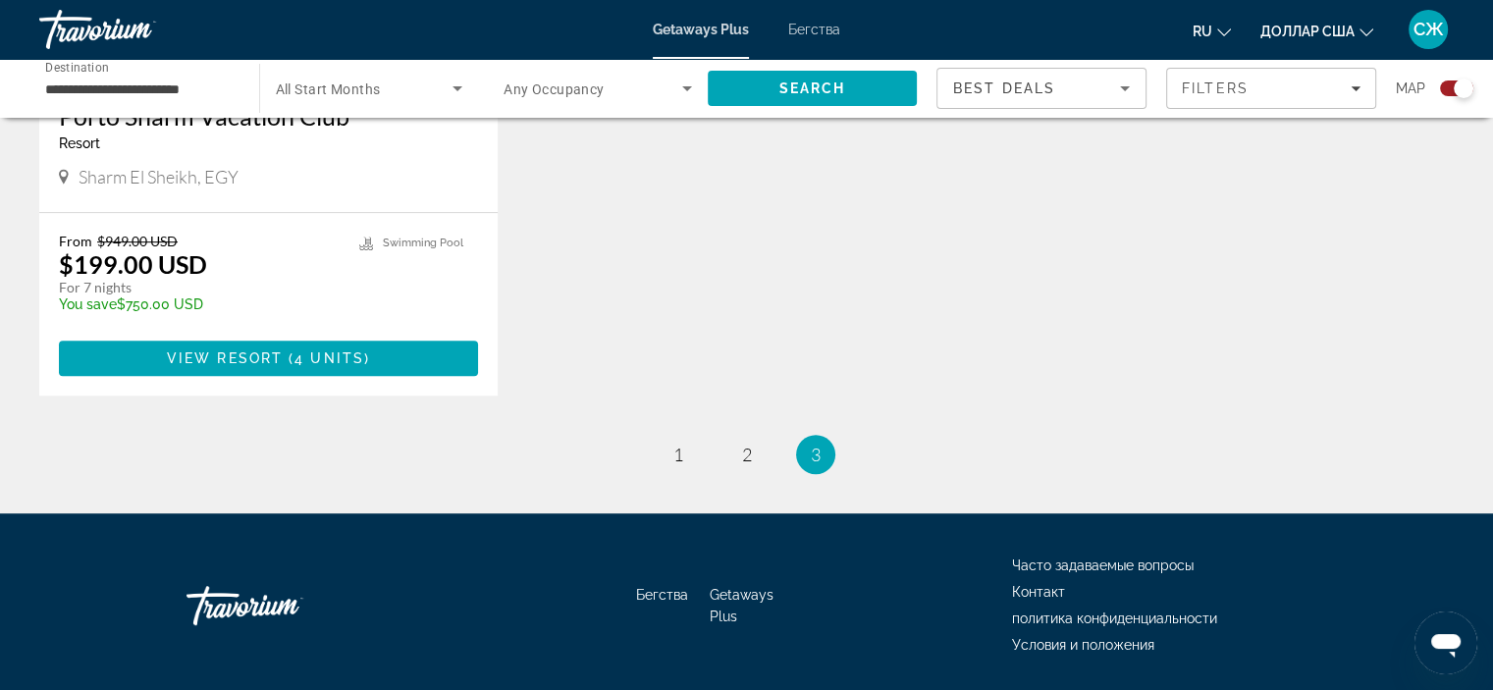
scroll to position [1090, 0]
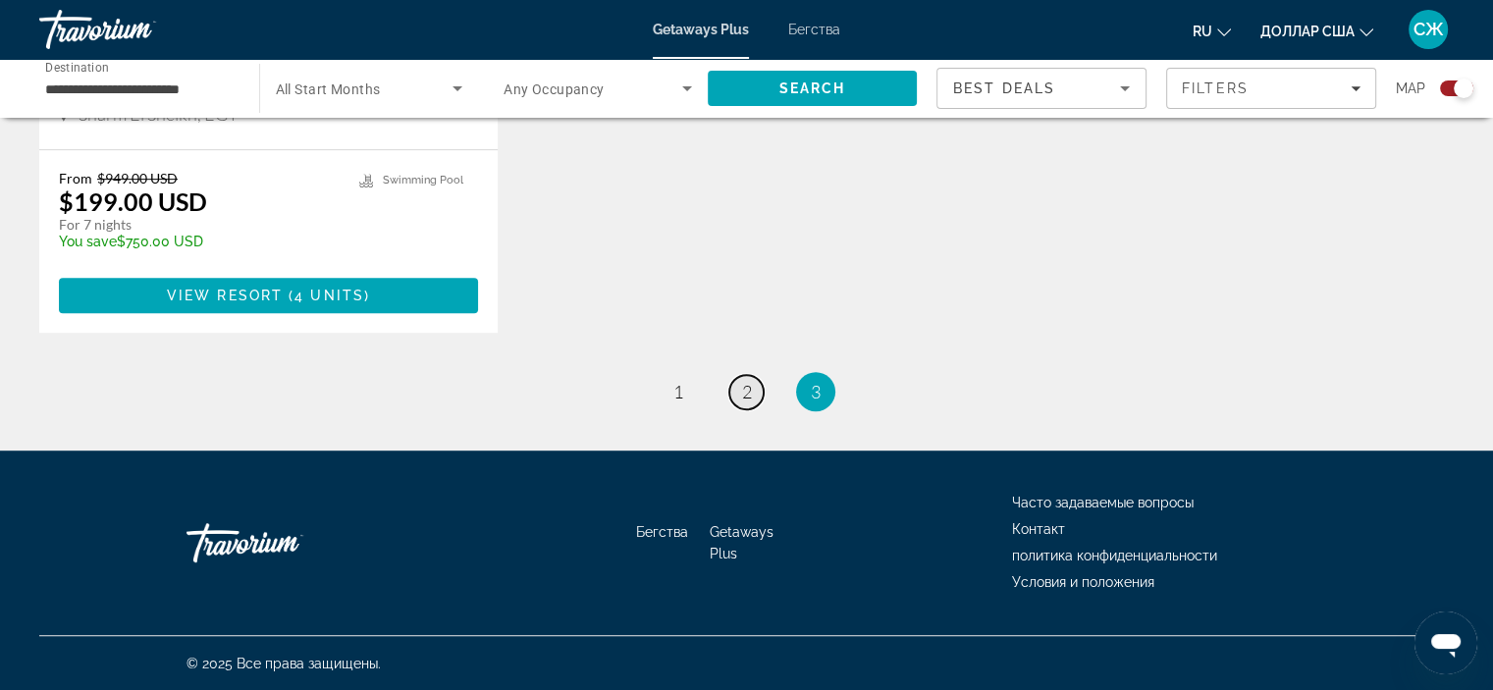
click at [746, 392] on span "2" at bounding box center [747, 392] width 10 height 22
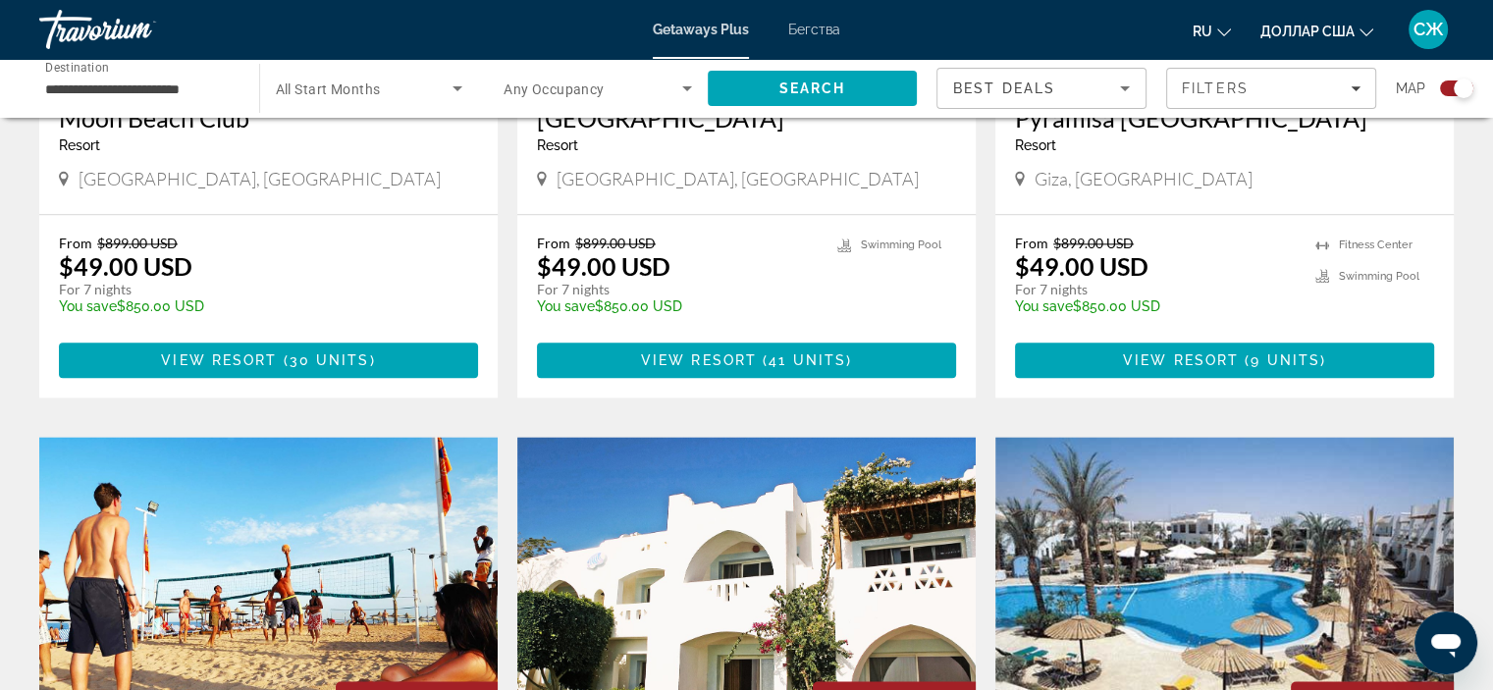
scroll to position [2303, 0]
